Goal: Task Accomplishment & Management: Use online tool/utility

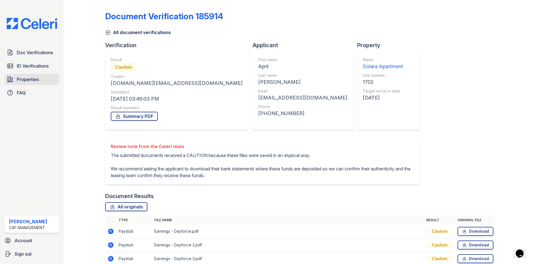
scroll to position [40, 0]
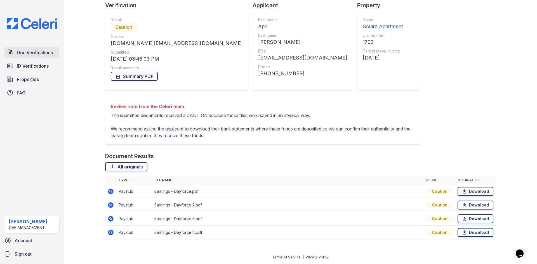
click at [31, 56] on span "Doc Verifications" at bounding box center [35, 52] width 36 height 7
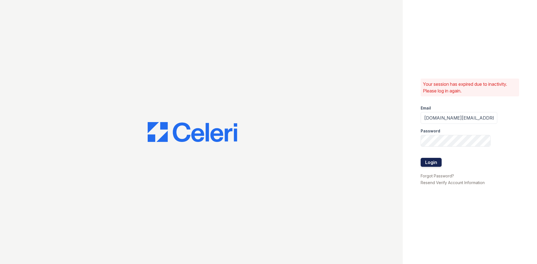
click at [438, 161] on button "Login" at bounding box center [430, 162] width 21 height 9
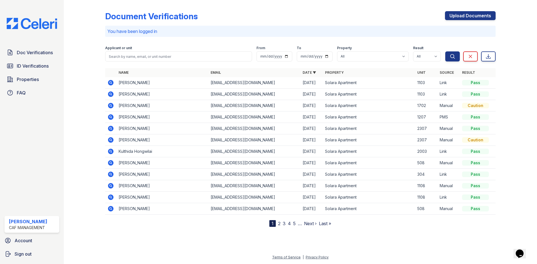
click at [37, 46] on div "Doc Verifications ID Verifications Properties FAQ [PERSON_NAME] CAF Management …" at bounding box center [32, 132] width 64 height 264
click at [33, 49] on span "Doc Verifications" at bounding box center [35, 52] width 36 height 7
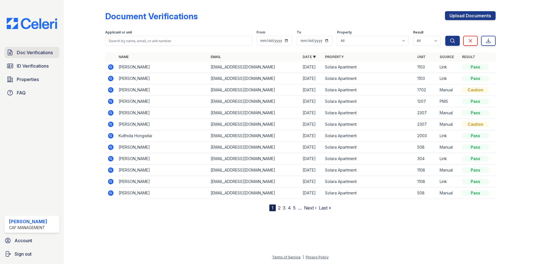
click at [38, 52] on span "Doc Verifications" at bounding box center [35, 52] width 36 height 7
click at [34, 53] on span "Doc Verifications" at bounding box center [35, 52] width 36 height 7
click at [25, 85] on div "Doc Verifications ID Verifications Properties FAQ" at bounding box center [31, 72] width 59 height 51
click at [26, 81] on span "Properties" at bounding box center [28, 79] width 22 height 7
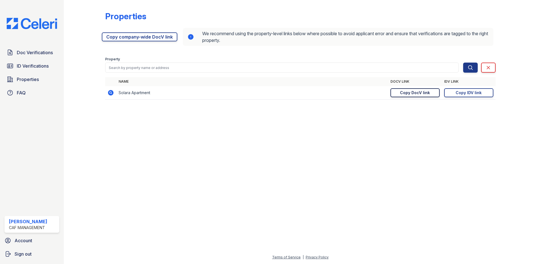
click at [427, 94] on div "Copy DocV link" at bounding box center [415, 93] width 30 height 6
click at [481, 95] on link "Copy IDV link Copy link" at bounding box center [468, 92] width 49 height 9
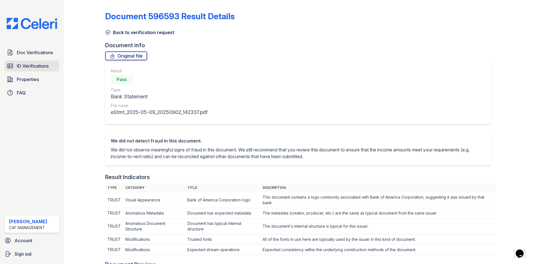
scroll to position [224, 0]
